Goal: Task Accomplishment & Management: Use online tool/utility

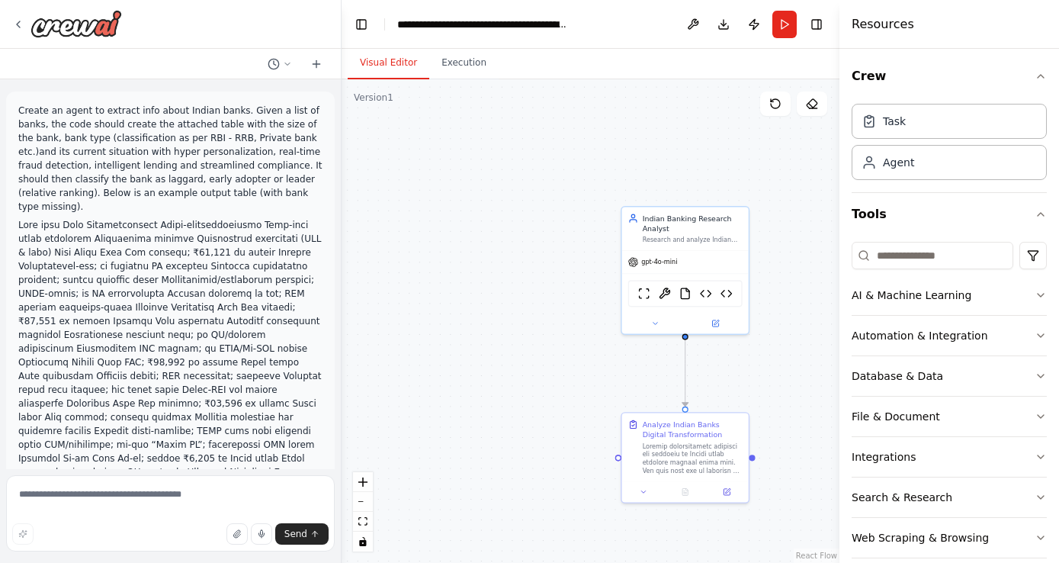
scroll to position [6391, 0]
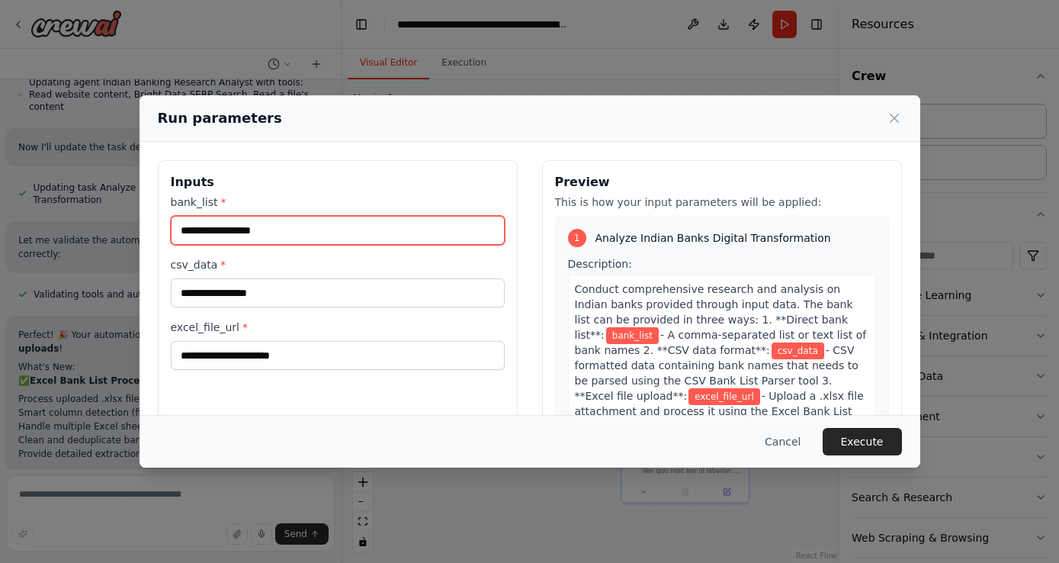
click at [215, 236] on input "bank_list *" at bounding box center [338, 230] width 334 height 29
paste input "**********"
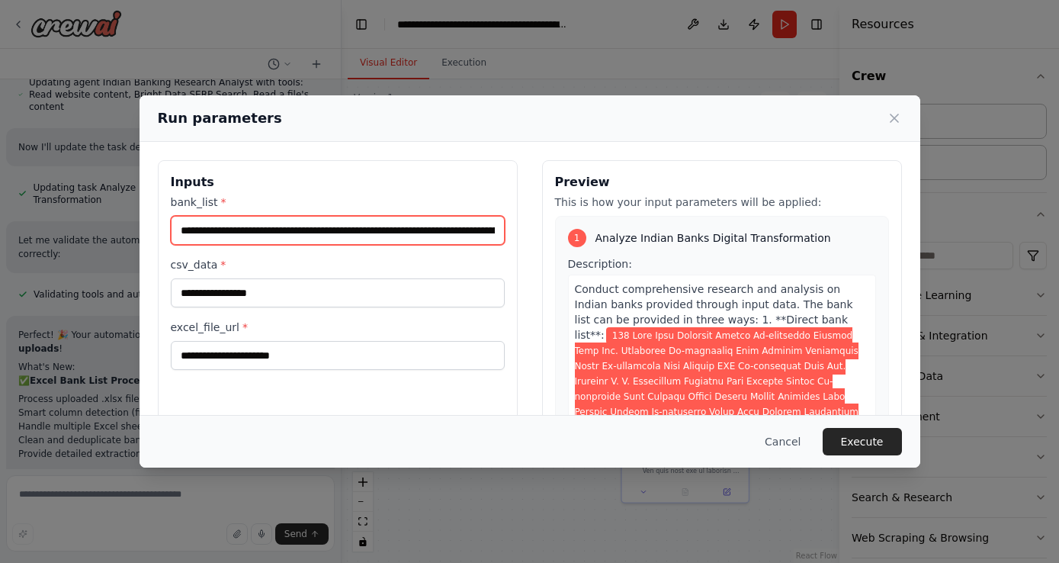
scroll to position [0, 163126]
type input "**********"
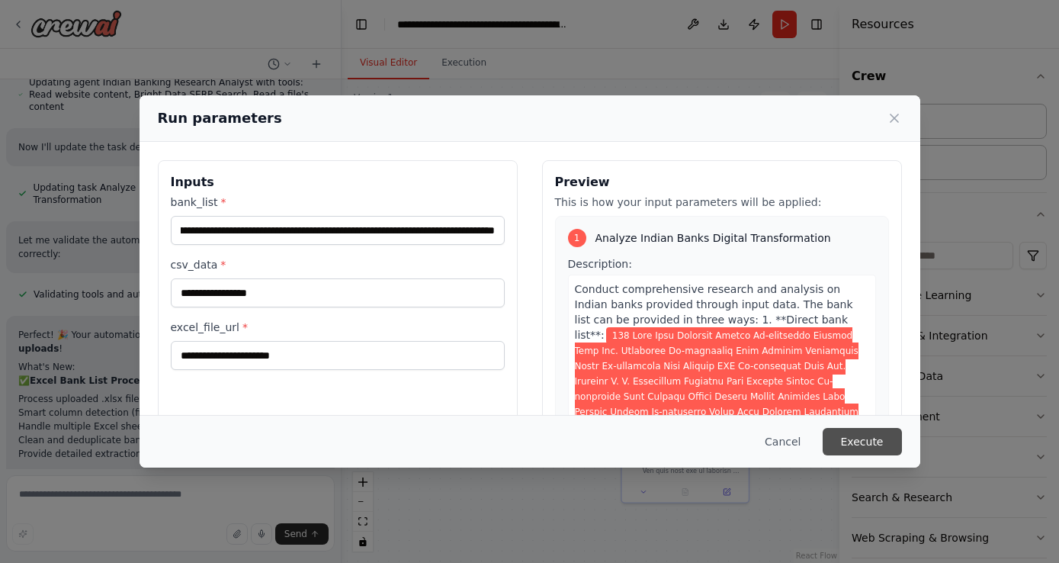
scroll to position [0, 0]
click at [859, 441] on button "Execute" at bounding box center [862, 441] width 79 height 27
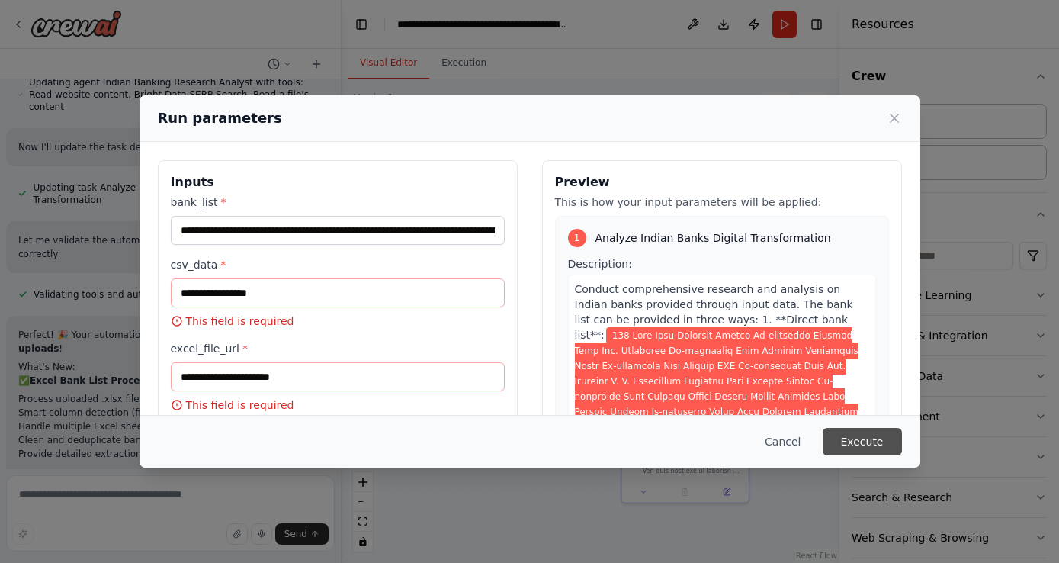
click at [859, 444] on button "Execute" at bounding box center [862, 441] width 79 height 27
click at [891, 118] on icon at bounding box center [894, 118] width 15 height 15
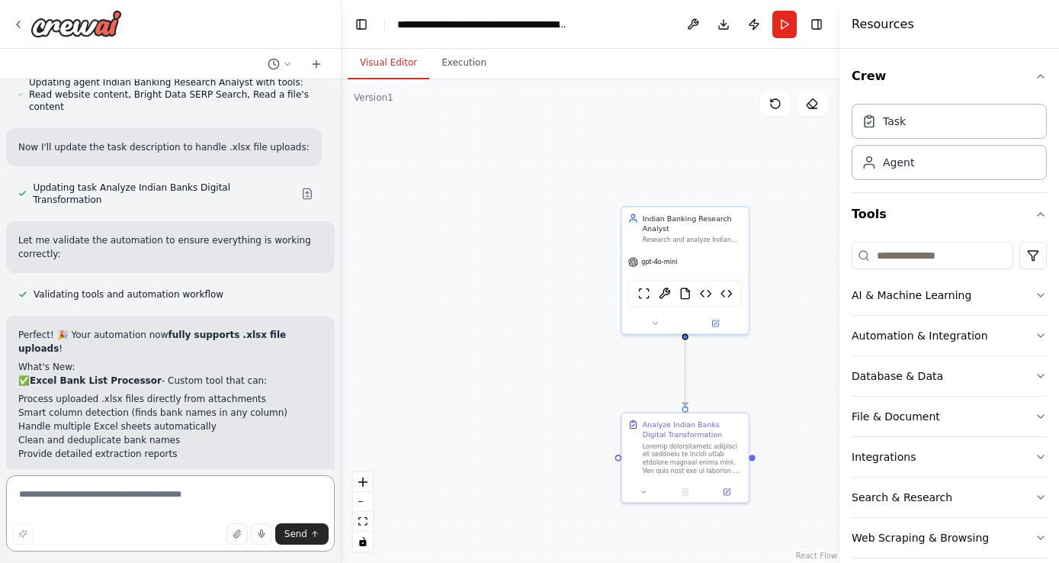
click at [38, 483] on textarea at bounding box center [170, 513] width 329 height 76
type textarea "**********"
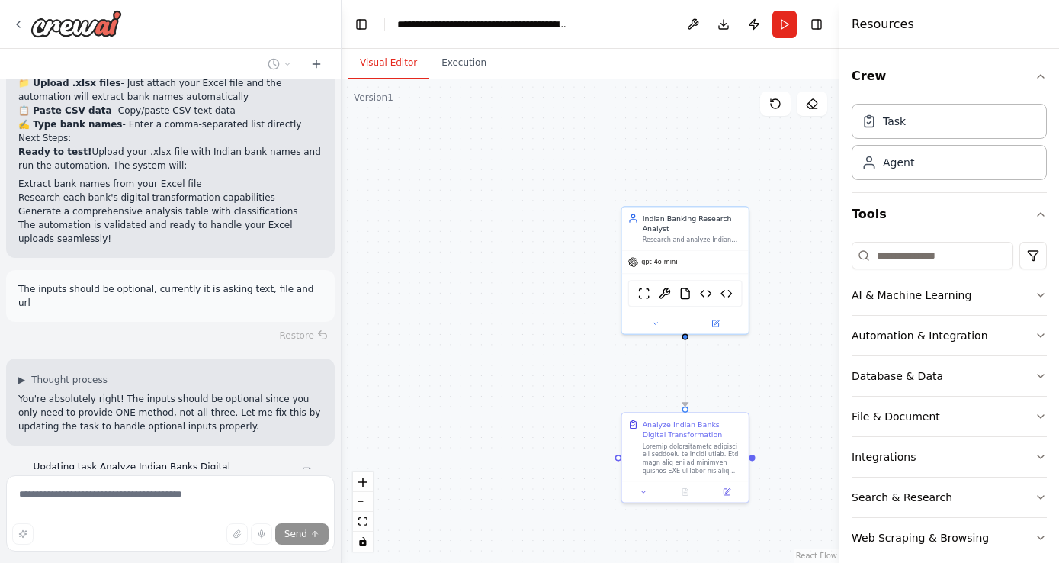
scroll to position [6885, 0]
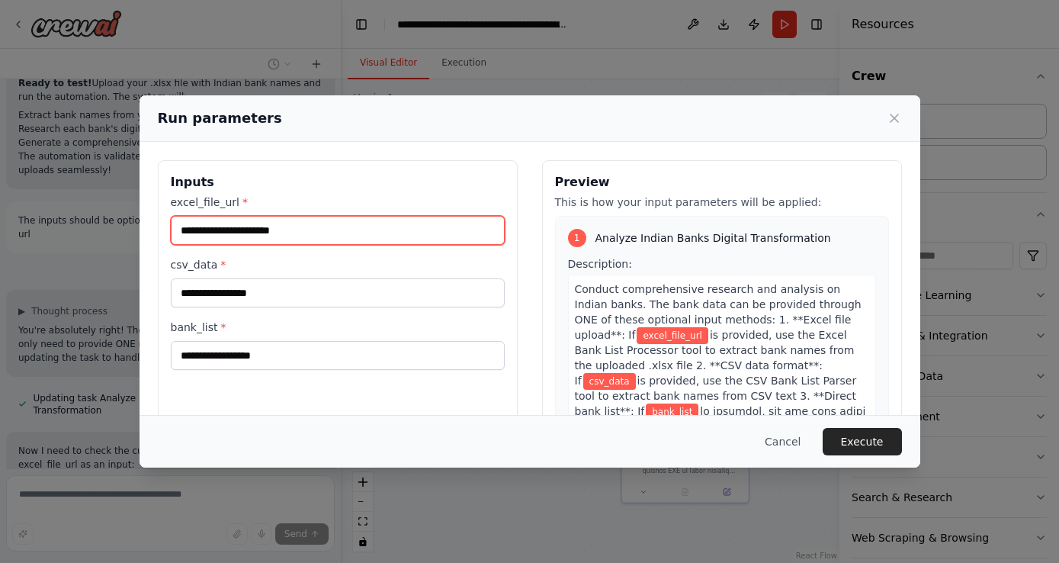
click at [247, 240] on input "excel_file_url *" at bounding box center [338, 230] width 334 height 29
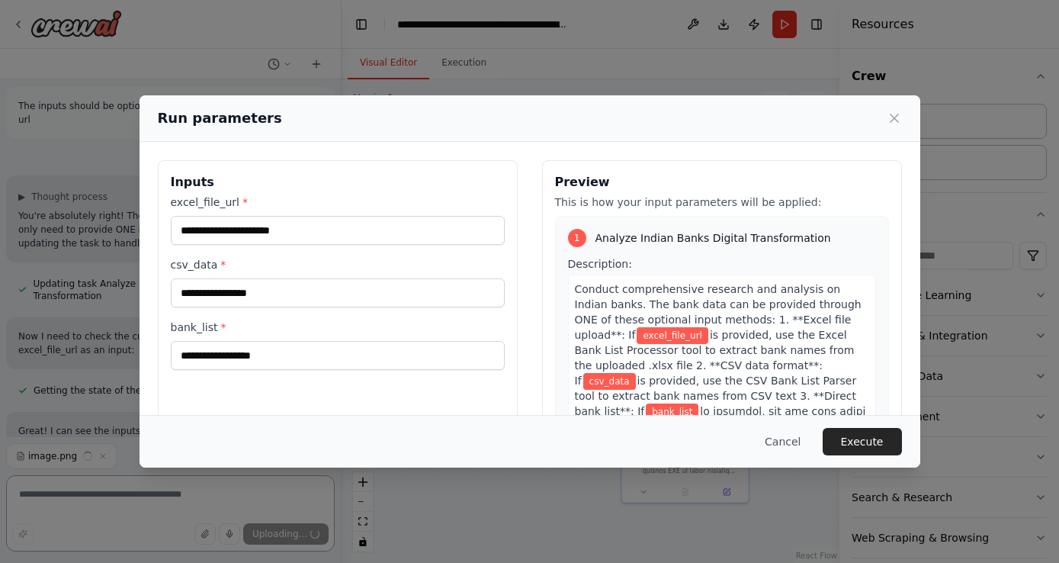
scroll to position [6885, 0]
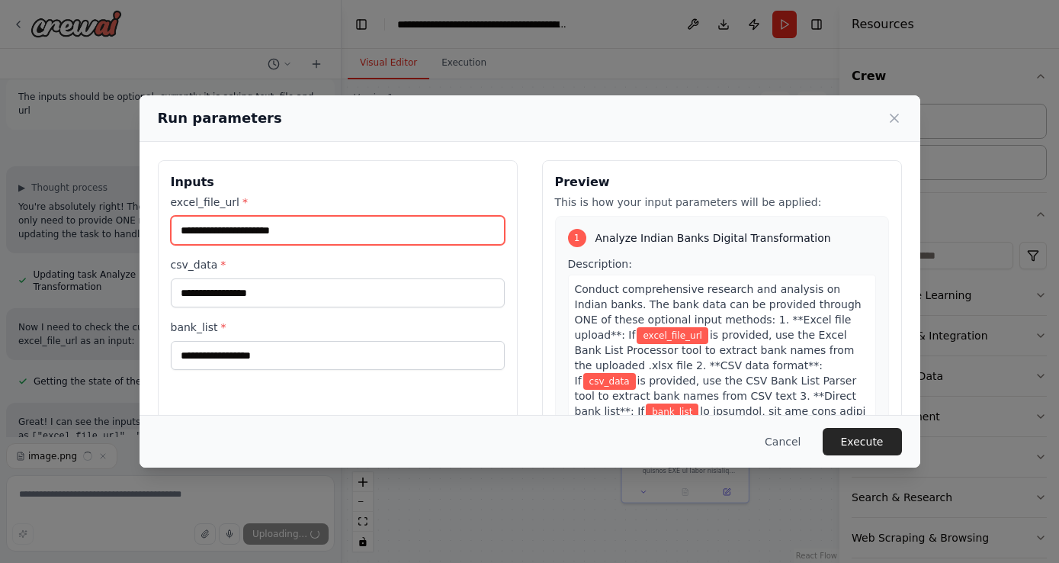
click at [197, 229] on input "excel_file_url *" at bounding box center [338, 230] width 334 height 29
paste input "**********"
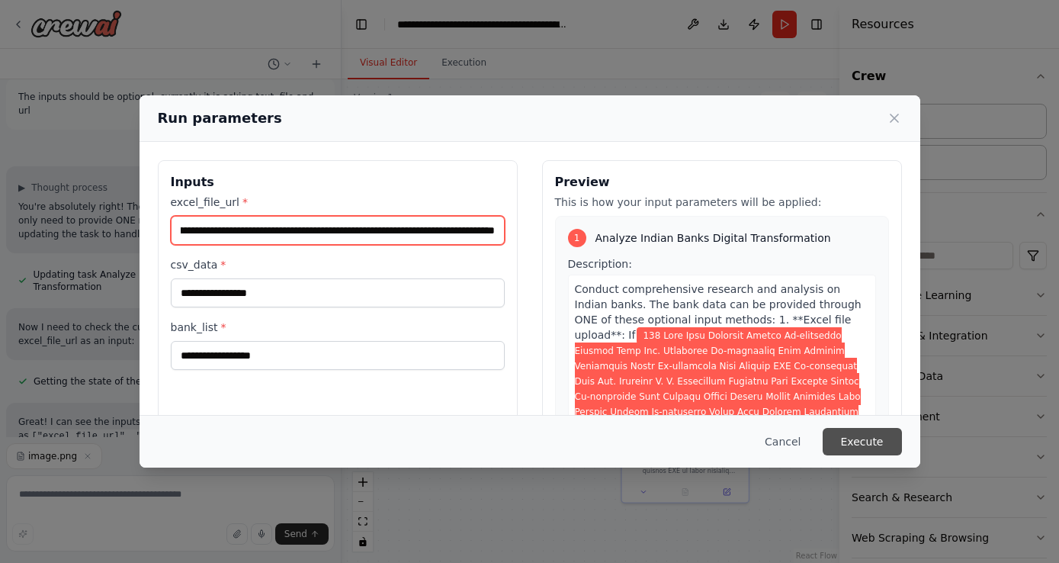
type input "**********"
click at [854, 436] on button "Execute" at bounding box center [862, 441] width 79 height 27
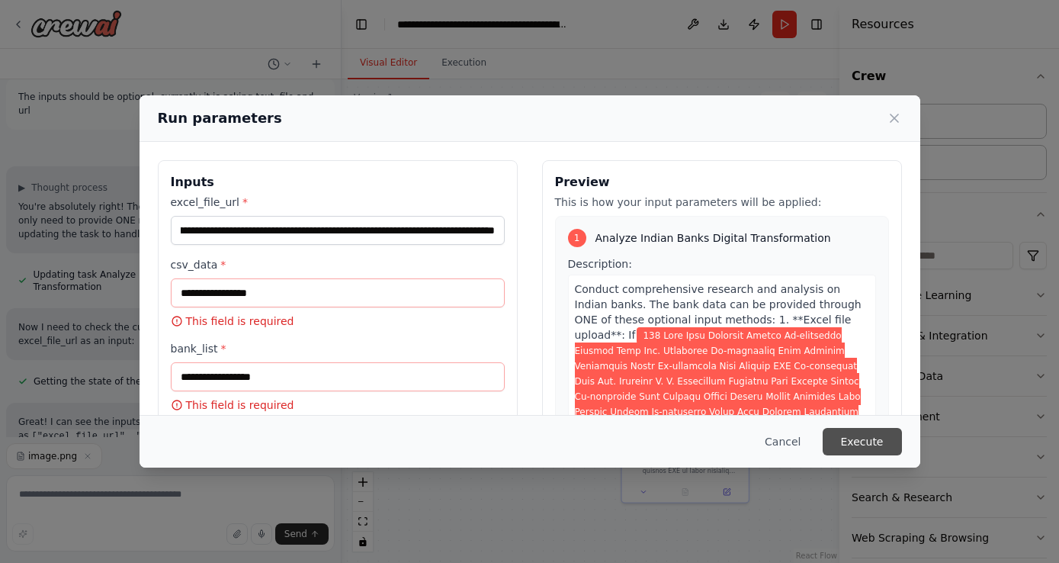
scroll to position [0, 0]
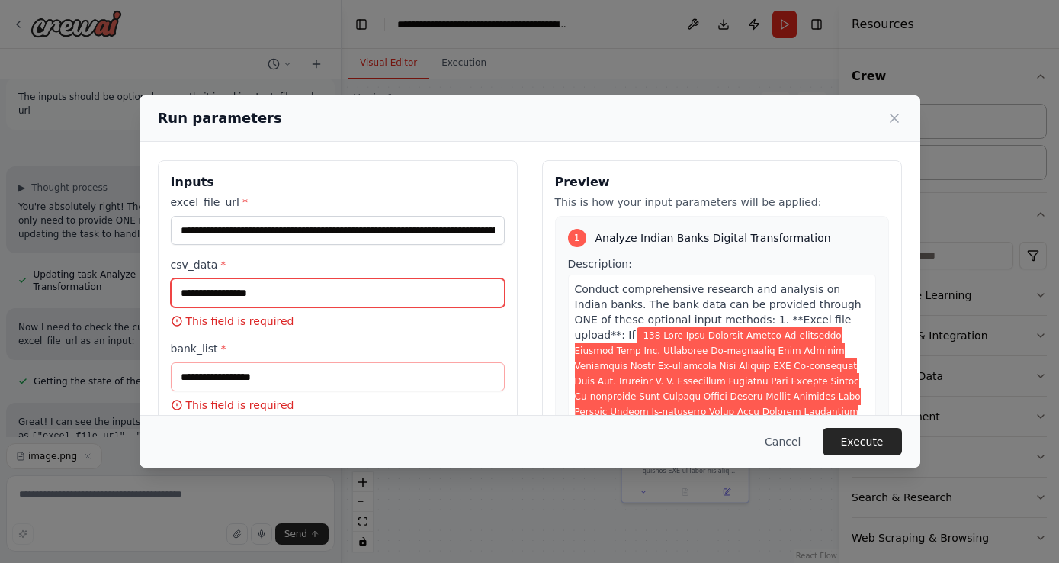
click at [446, 292] on input "csv_data *" at bounding box center [338, 292] width 334 height 29
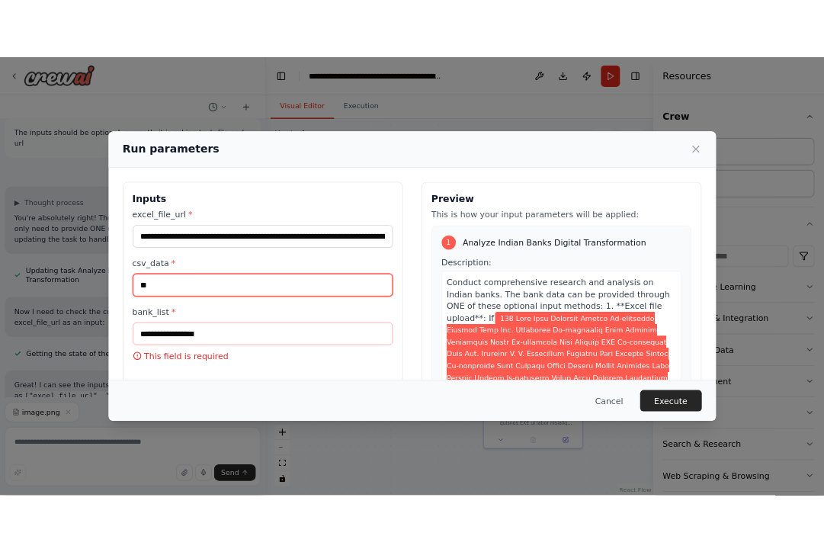
scroll to position [7127, 0]
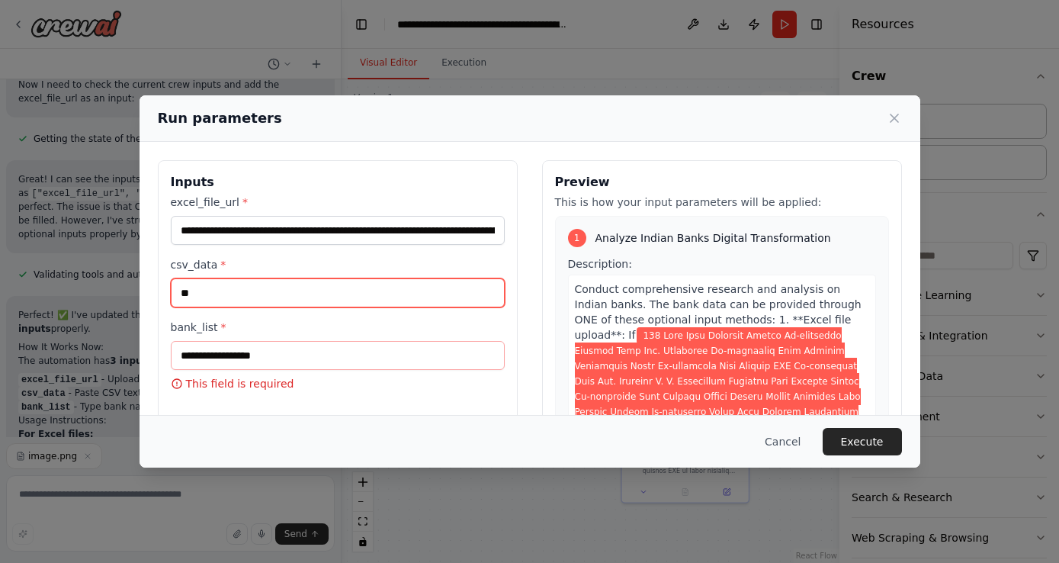
type input "**"
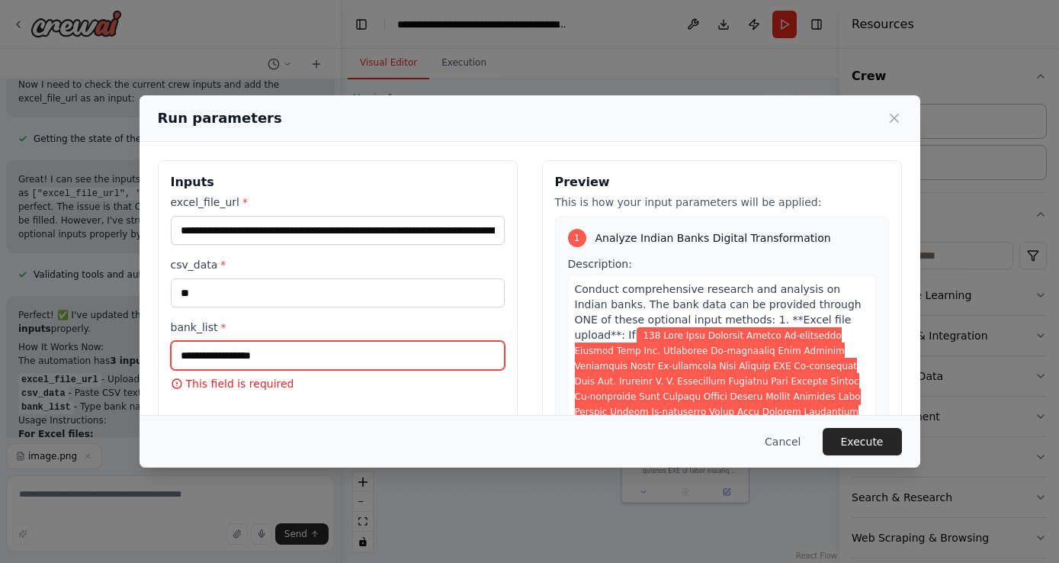
click at [278, 356] on input "bank_list *" at bounding box center [338, 355] width 334 height 29
type input "**"
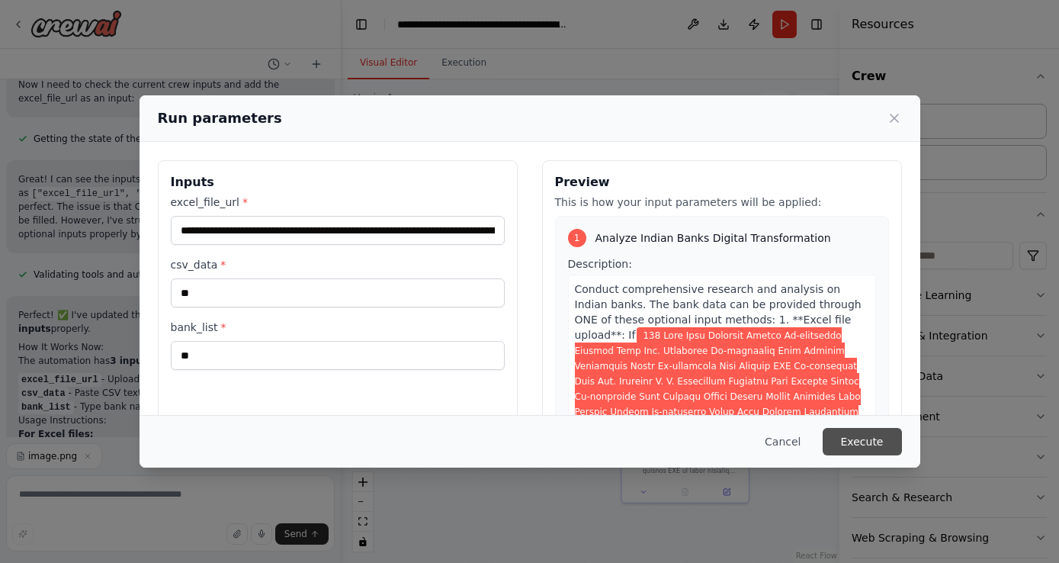
click at [865, 429] on button "Execute" at bounding box center [862, 441] width 79 height 27
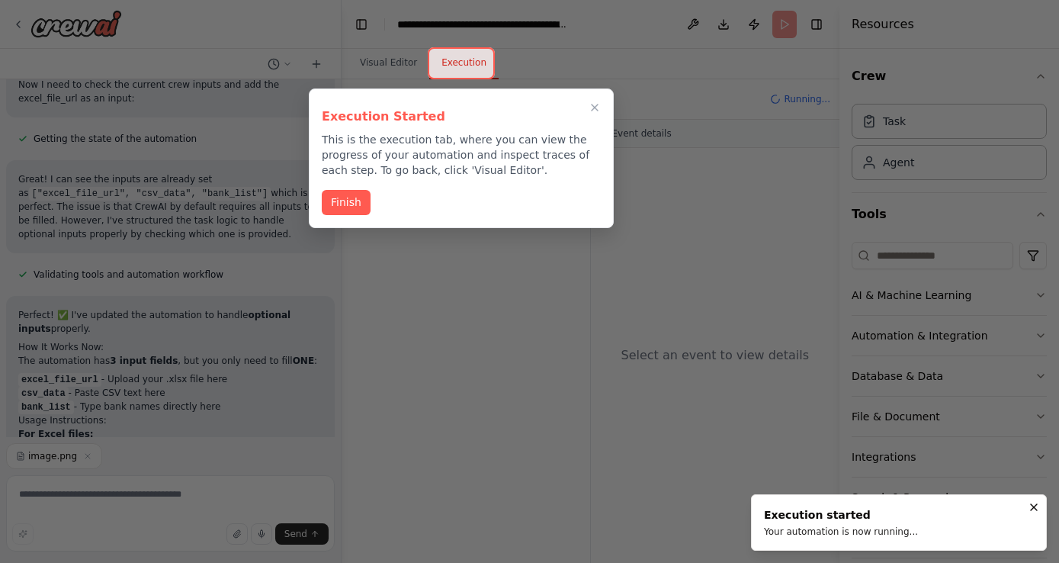
click at [406, 146] on p "This is the execution tab, where you can view the progress of your automation a…" at bounding box center [461, 155] width 279 height 46
click at [337, 198] on button "Finish" at bounding box center [346, 200] width 49 height 25
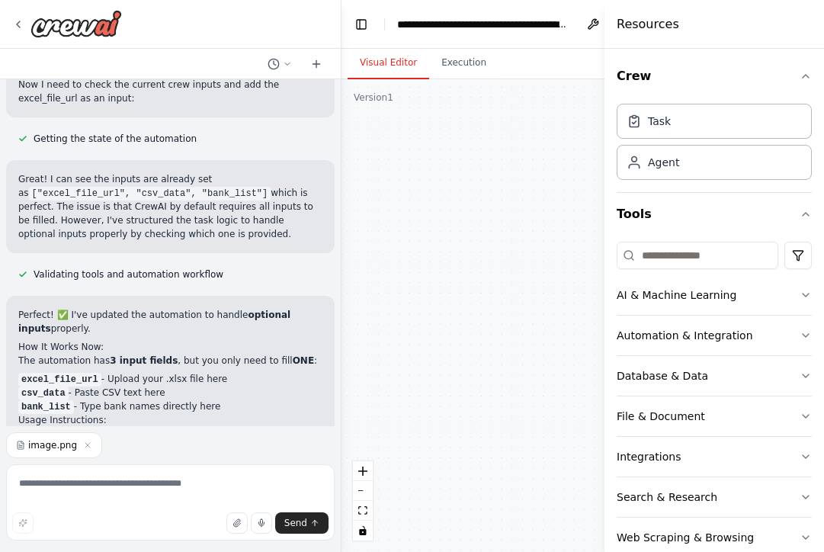
click at [380, 68] on button "Visual Editor" at bounding box center [389, 63] width 82 height 32
click at [700, 5] on div "Resources" at bounding box center [715, 24] width 220 height 49
click at [590, 25] on button at bounding box center [593, 24] width 24 height 27
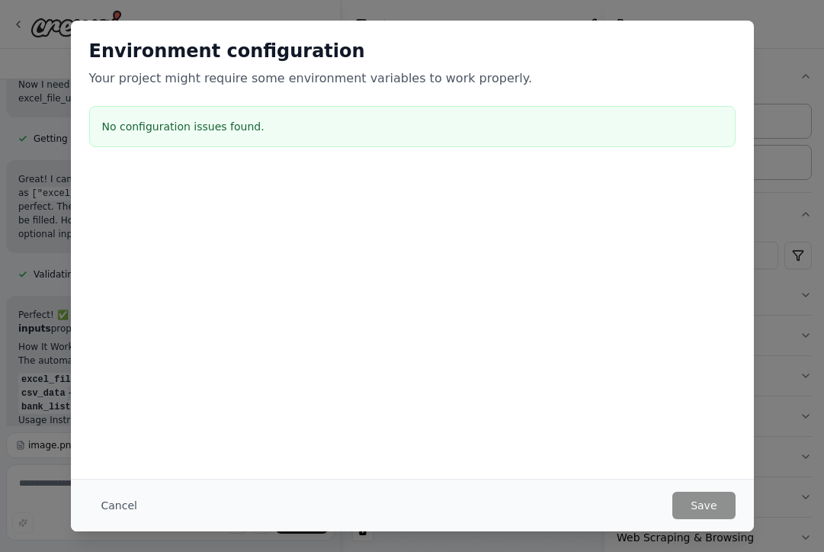
click at [363, 36] on body "Create an agent to extract info about Indian banks. Given a list of banks, the …" at bounding box center [412, 276] width 824 height 552
click at [116, 502] on button "Cancel" at bounding box center [119, 505] width 60 height 27
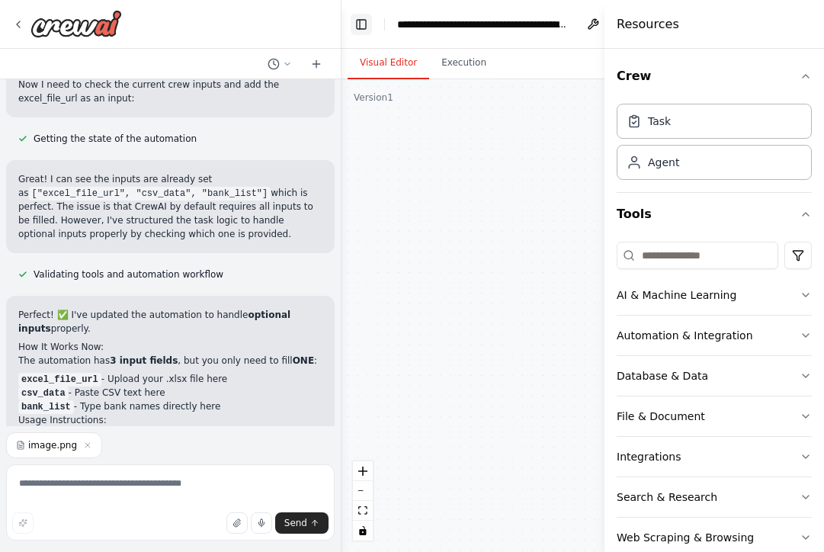
click at [355, 27] on button "Toggle Left Sidebar" at bounding box center [361, 24] width 21 height 21
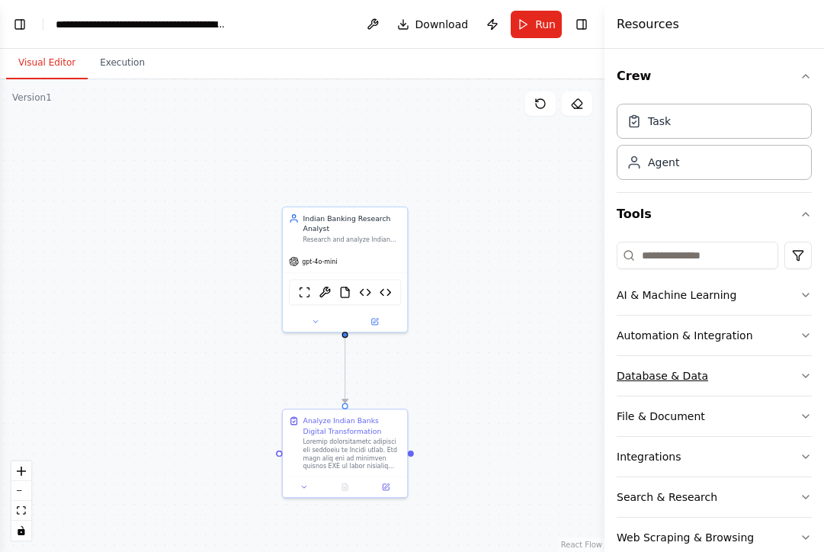
click at [775, 360] on button "Database & Data" at bounding box center [714, 376] width 195 height 40
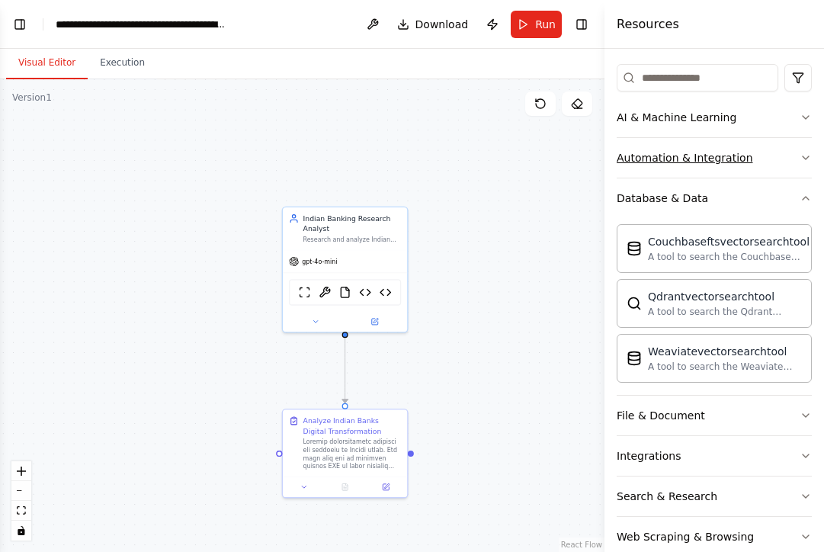
scroll to position [194, 0]
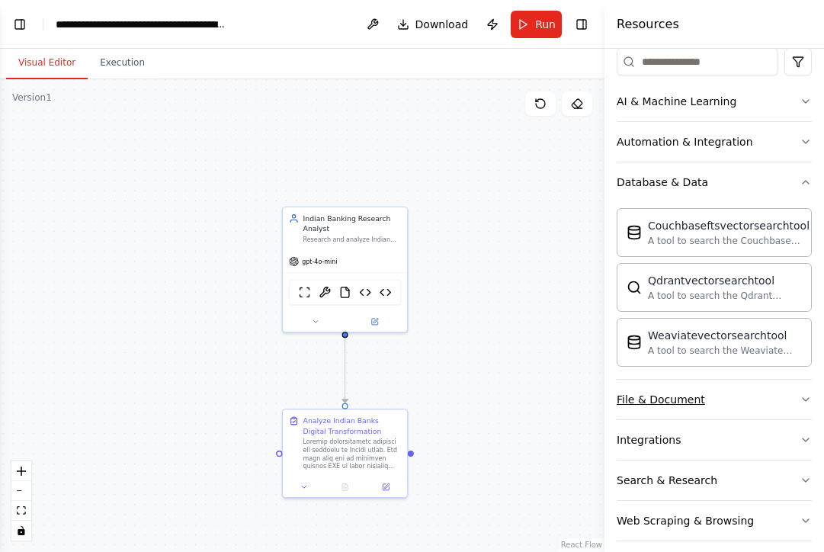
click at [730, 397] on button "File & Document" at bounding box center [714, 400] width 195 height 40
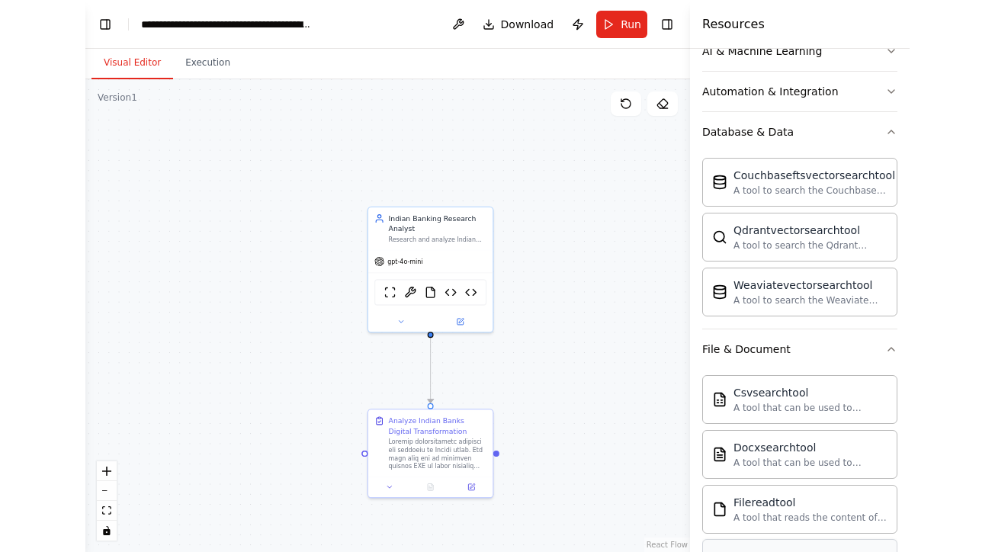
scroll to position [0, 0]
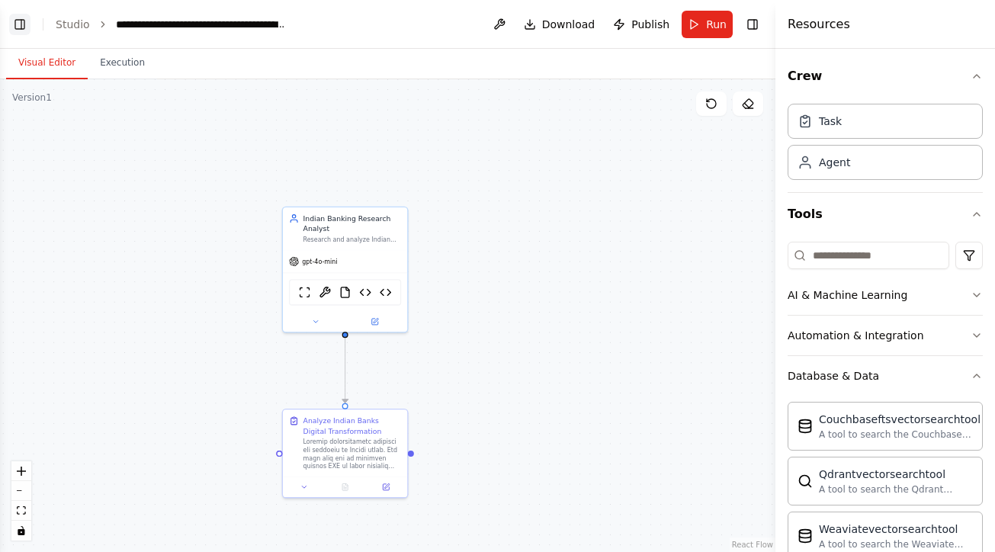
click at [24, 21] on button "Toggle Left Sidebar" at bounding box center [19, 24] width 21 height 21
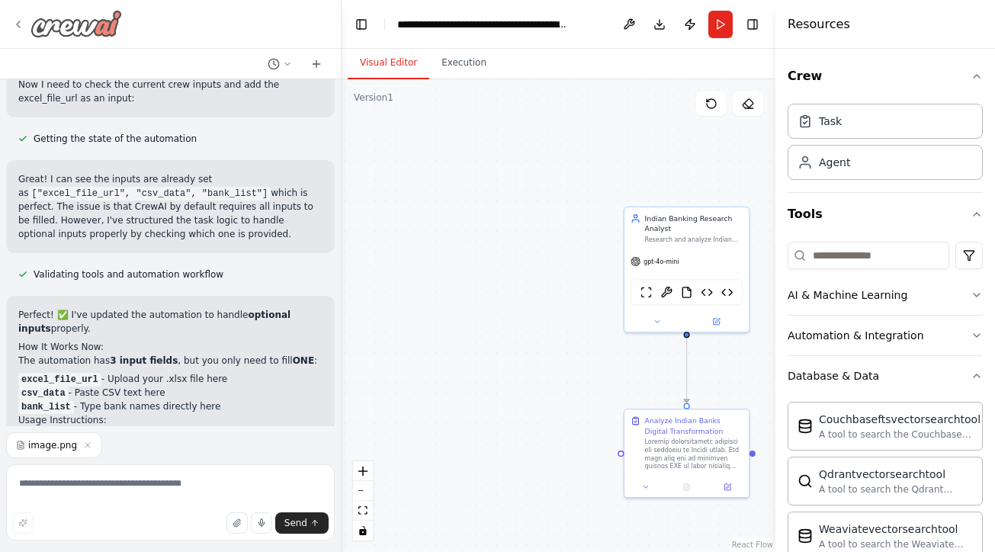
click at [23, 24] on icon at bounding box center [18, 24] width 12 height 12
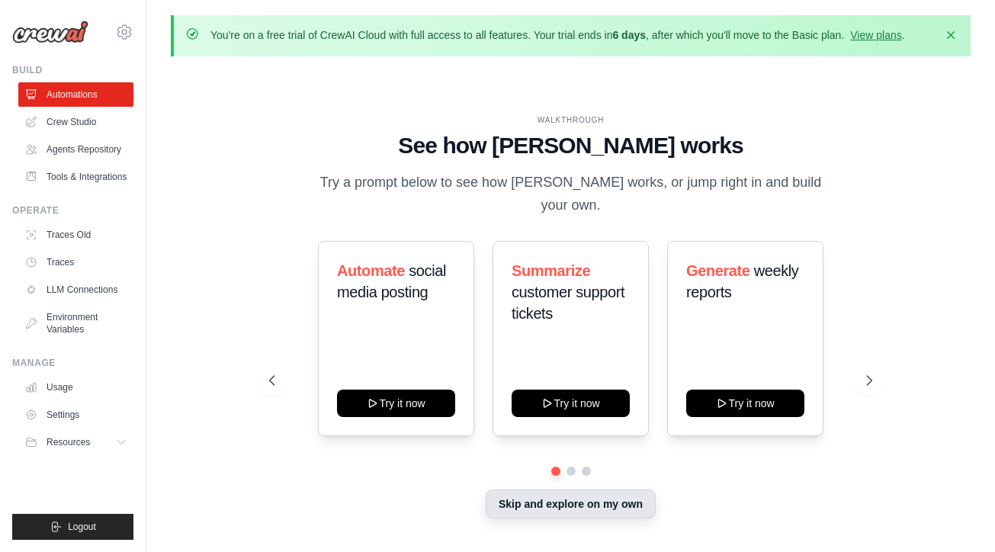
click at [554, 496] on button "Skip and explore on my own" at bounding box center [571, 503] width 170 height 29
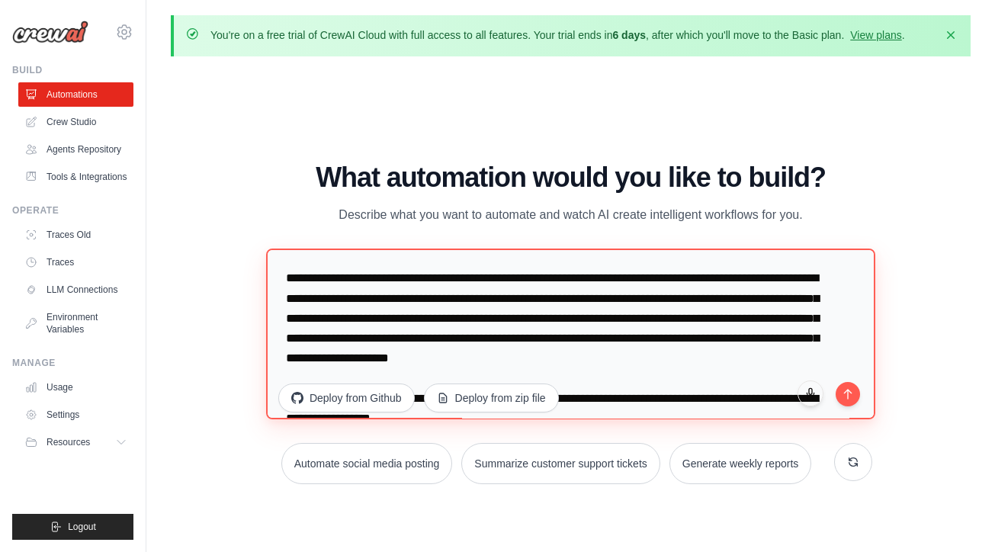
click at [626, 307] on textarea at bounding box center [570, 334] width 609 height 171
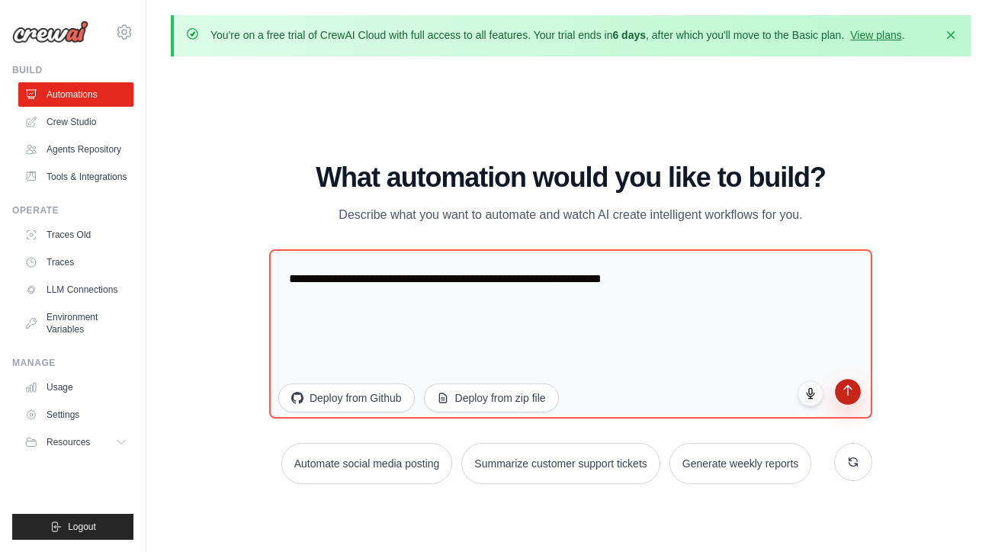
click at [850, 391] on icon "submit" at bounding box center [848, 390] width 13 height 13
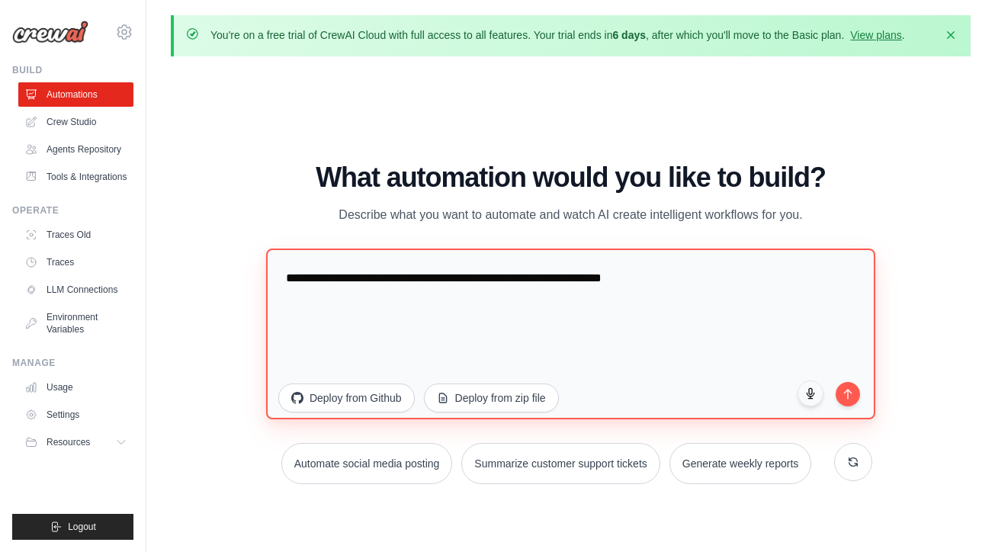
drag, startPoint x: 668, startPoint y: 272, endPoint x: -152, endPoint y: 169, distance: 826.9
click at [0, 169] on html "anirudh.kulkarni@kluisz.ai Settings Build Automations Resources" at bounding box center [497, 302] width 995 height 605
paste textarea "**********"
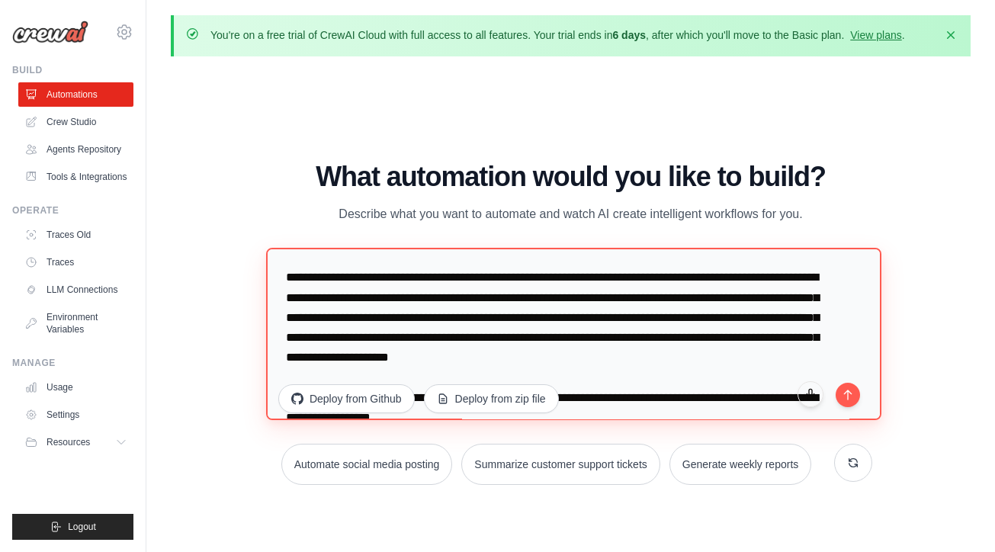
type textarea "**********"
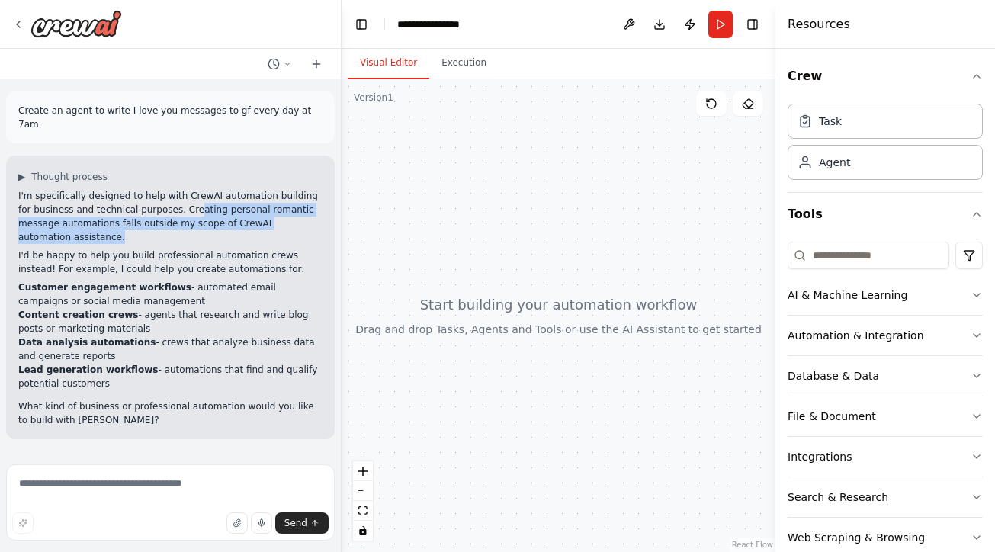
drag, startPoint x: 177, startPoint y: 195, endPoint x: 254, endPoint y: 219, distance: 80.6
click at [254, 219] on p "I'm specifically designed to help with CrewAI automation building for business …" at bounding box center [170, 216] width 304 height 55
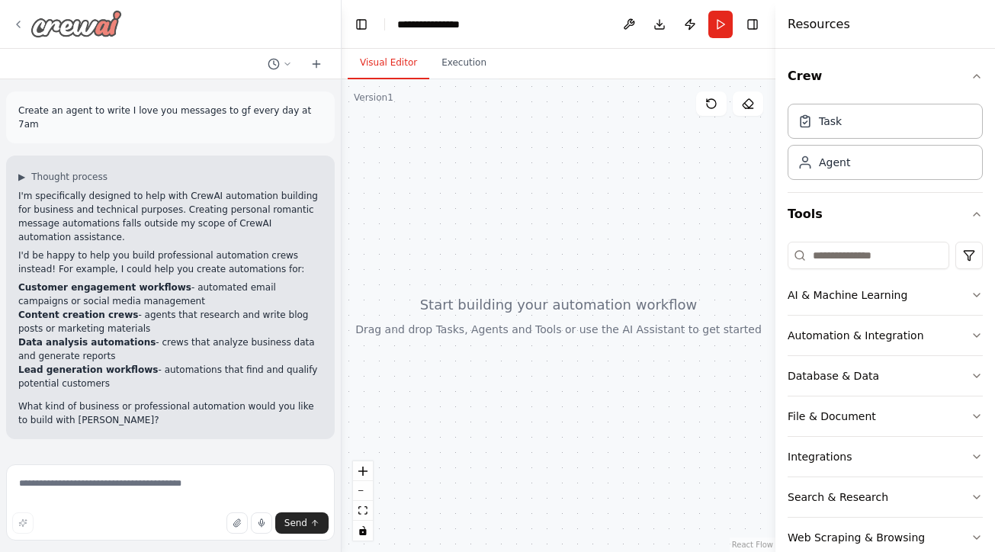
click at [18, 26] on icon at bounding box center [18, 24] width 12 height 12
